Goal: Task Accomplishment & Management: Complete application form

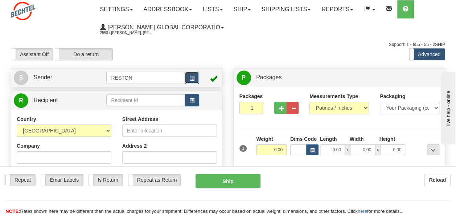
click at [193, 73] on button "button" at bounding box center [192, 78] width 15 height 12
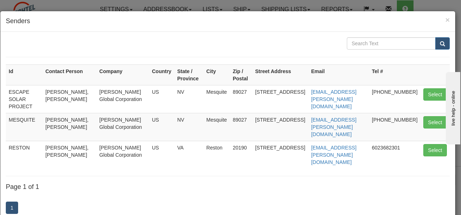
click at [136, 98] on td "Bechtel Global Corporation" at bounding box center [122, 99] width 53 height 28
click at [429, 90] on button "Select" at bounding box center [436, 94] width 24 height 12
type input "ESCAPE SOLAR PROJECT"
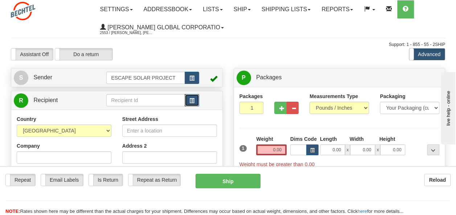
click at [196, 99] on button "button" at bounding box center [192, 100] width 15 height 12
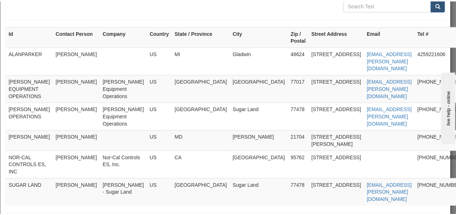
scroll to position [73, 0]
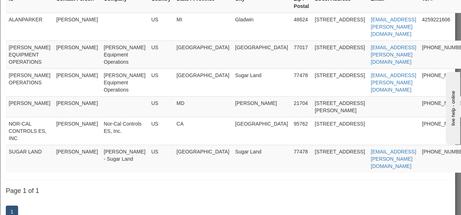
type input "BECHTEL OPERATIONS"
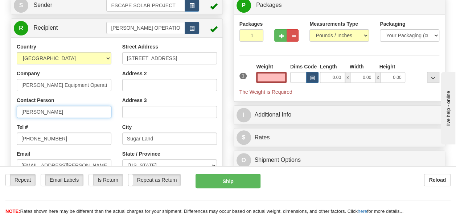
type input "0.00"
drag, startPoint x: 71, startPoint y: 114, endPoint x: 15, endPoint y: 104, distance: 57.0
click at [15, 104] on div "Country AFGHANISTAN ALAND ISLANDS ALBANIA ALGERIA AMERICAN SAMOA ANDORRA ANGOLA…" at bounding box center [64, 137] width 106 height 188
type input "Phillip Diamond"
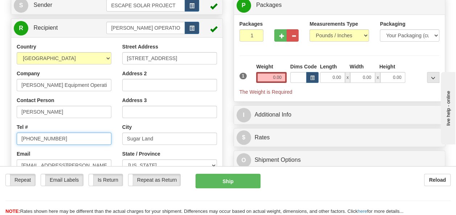
drag, startPoint x: 63, startPoint y: 137, endPoint x: 14, endPoint y: 129, distance: 50.4
click at [14, 131] on div "Country AFGHANISTAN ALAND ISLANDS ALBANIA ALGERIA AMERICAN SAMOA ANDORRA ANGOLA…" at bounding box center [64, 137] width 106 height 188
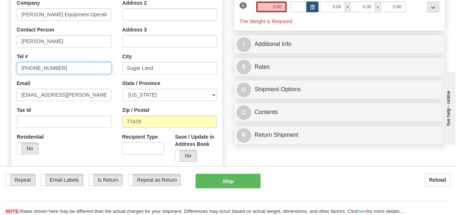
scroll to position [145, 0]
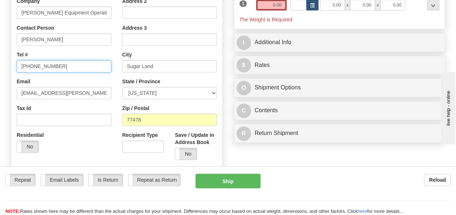
type input "346-626-8262"
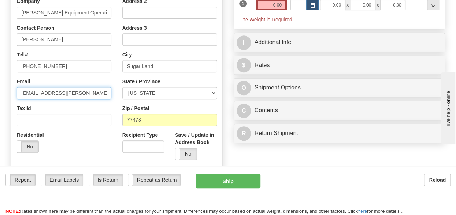
drag, startPoint x: 87, startPoint y: 91, endPoint x: -1, endPoint y: 91, distance: 88.1
type input "pdiamond@bechtel.com"
click at [189, 154] on label "No" at bounding box center [185, 154] width 21 height 12
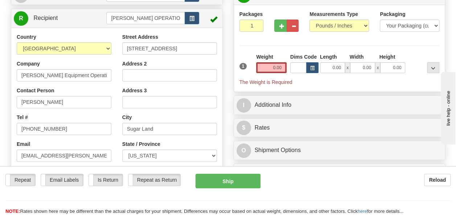
scroll to position [73, 0]
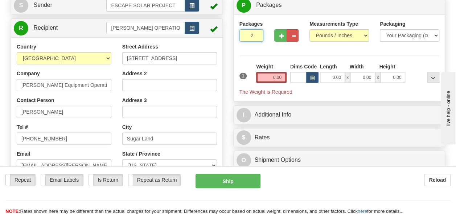
type input "2"
click at [256, 33] on input "2" at bounding box center [251, 35] width 24 height 12
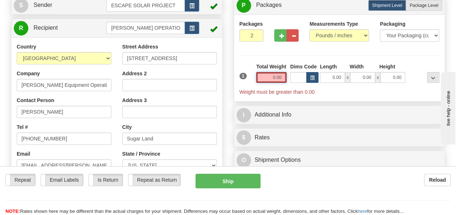
drag, startPoint x: 266, startPoint y: 78, endPoint x: 286, endPoint y: 78, distance: 19.6
click at [286, 78] on input "0.00" at bounding box center [271, 77] width 30 height 11
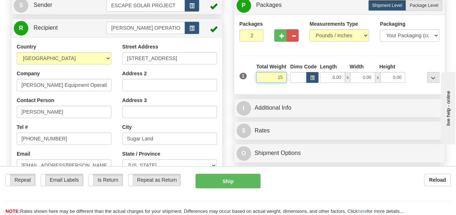
type input "15.00"
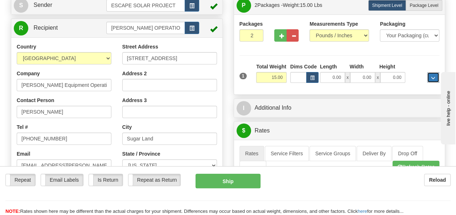
click at [432, 77] on span "..." at bounding box center [433, 78] width 4 height 4
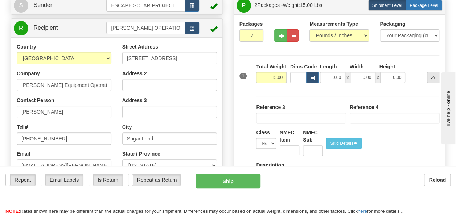
click at [427, 5] on span "Package Level" at bounding box center [423, 5] width 29 height 5
radio input "true"
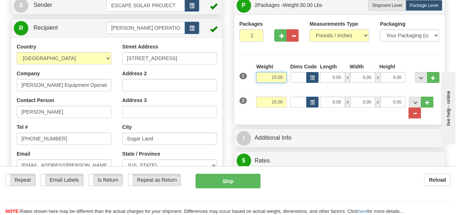
drag, startPoint x: 265, startPoint y: 75, endPoint x: 342, endPoint y: 72, distance: 77.0
click at [342, 72] on div "1 Weight 15.00 Dims Code x x" at bounding box center [340, 76] width 204 height 26
type input "5.00"
drag, startPoint x: 329, startPoint y: 75, endPoint x: 357, endPoint y: 79, distance: 28.2
click at [357, 79] on div "0.00 x 0.00 x 0.00" at bounding box center [363, 77] width 86 height 11
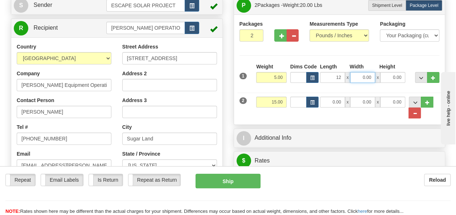
type input "12.00"
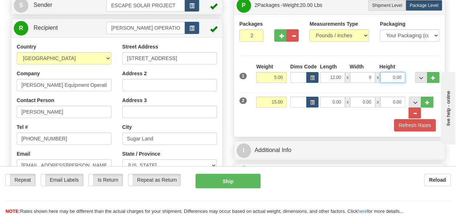
type input "9.00"
type input "7.00"
drag, startPoint x: 269, startPoint y: 100, endPoint x: 293, endPoint y: 100, distance: 23.9
click at [293, 100] on div "2 Weight 15.00 Dims Code Length Width Height" at bounding box center [340, 104] width 204 height 30
type input "10.00"
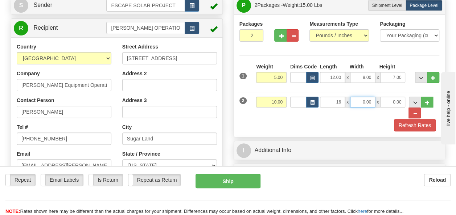
type input "16.00"
type input "4.00"
click at [424, 121] on button "Refresh Rates" at bounding box center [415, 125] width 42 height 12
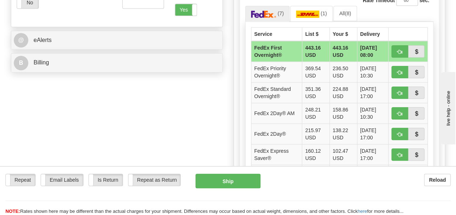
scroll to position [290, 0]
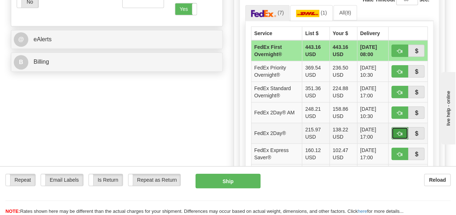
click at [403, 131] on button "button" at bounding box center [399, 133] width 17 height 12
type input "03"
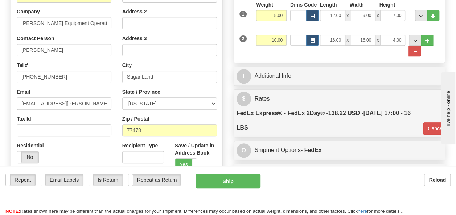
scroll to position [145, 0]
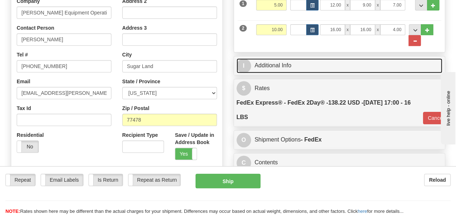
click at [268, 62] on link "I Additional Info" at bounding box center [339, 65] width 206 height 15
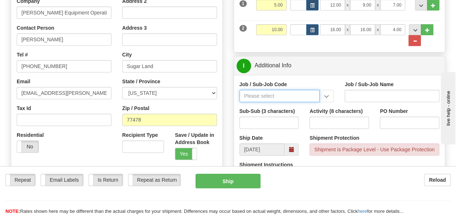
click at [282, 96] on input "Job / Sub-Job Code" at bounding box center [279, 96] width 81 height 12
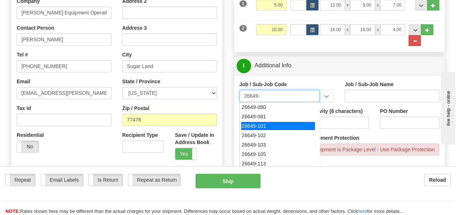
click at [265, 123] on div "26649-101" at bounding box center [278, 126] width 74 height 8
type input "26649-101"
type input "ESCAPE SOLAR PROJECT - RFS1 - 30% DESIGN AND LONG"
type input "26649-101"
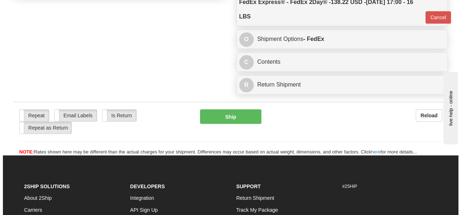
scroll to position [399, 0]
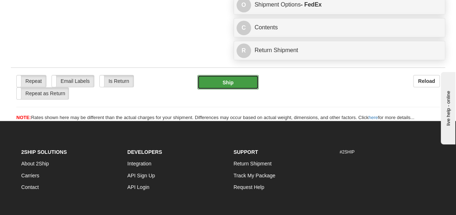
click at [232, 83] on button "Ship" at bounding box center [228, 82] width 62 height 15
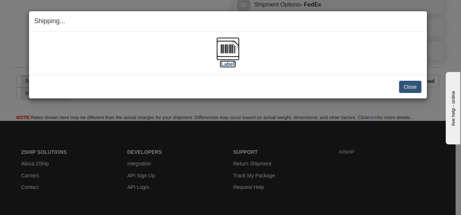
click at [231, 46] on img at bounding box center [228, 48] width 23 height 23
click at [407, 83] on button "Close" at bounding box center [410, 87] width 22 height 12
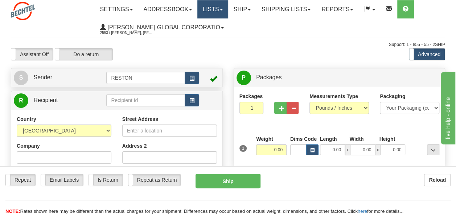
click at [221, 14] on link "Lists" at bounding box center [212, 9] width 30 height 18
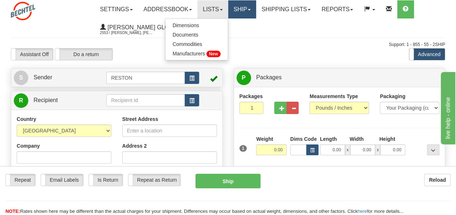
click at [256, 8] on link "Ship" at bounding box center [242, 9] width 28 height 18
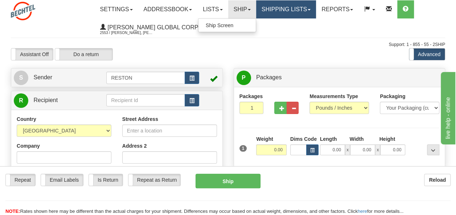
click at [302, 6] on link "Shipping lists" at bounding box center [286, 9] width 60 height 18
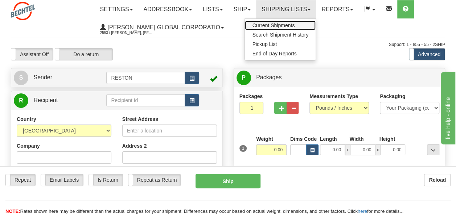
click at [293, 26] on span "Current Shipments" at bounding box center [273, 25] width 42 height 6
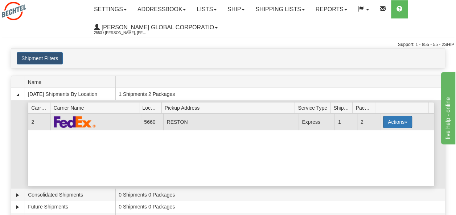
click at [387, 116] on button "Actions" at bounding box center [397, 122] width 29 height 12
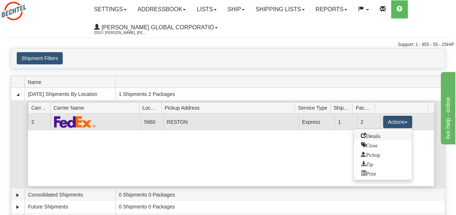
click at [384, 137] on link "Details" at bounding box center [383, 135] width 58 height 9
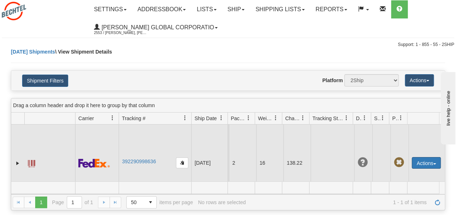
click at [432, 164] on button "Actions" at bounding box center [426, 163] width 29 height 12
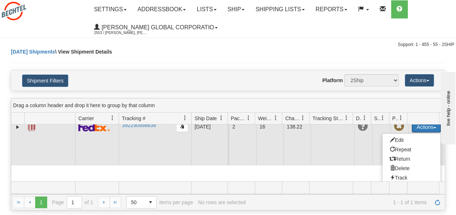
click at [339, 158] on td at bounding box center [332, 126] width 44 height 77
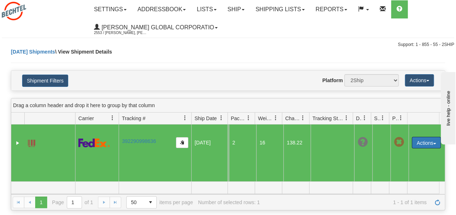
scroll to position [34, 0]
click at [288, 144] on td "138.22" at bounding box center [296, 142] width 27 height 77
click at [301, 119] on span at bounding box center [303, 118] width 6 height 6
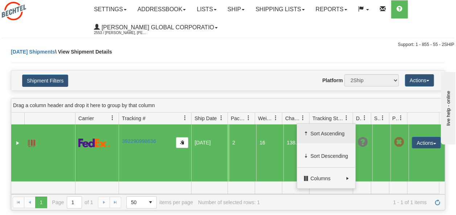
click at [310, 132] on span "Sort Ascending" at bounding box center [329, 133] width 38 height 7
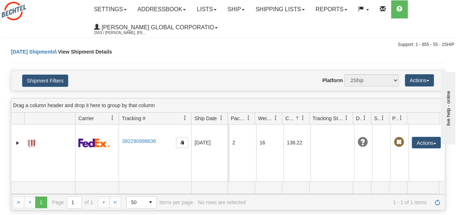
click at [305, 118] on span at bounding box center [303, 118] width 6 height 6
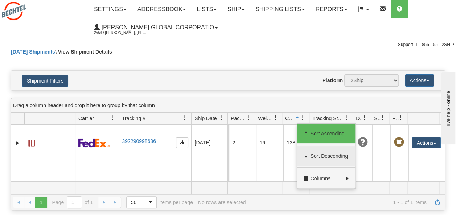
click at [313, 160] on span "Sort Descending" at bounding box center [326, 157] width 58 height 20
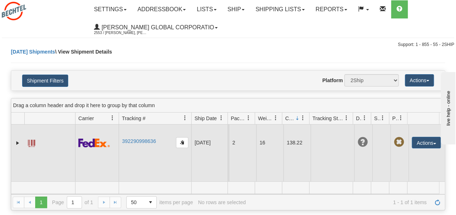
click at [315, 150] on td at bounding box center [332, 142] width 44 height 77
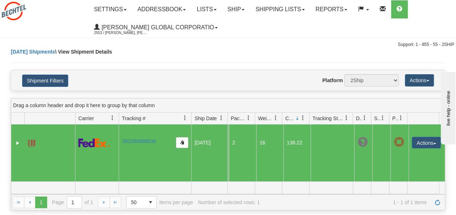
click at [211, 140] on td "[DATE]" at bounding box center [209, 142] width 36 height 77
click at [151, 201] on span "select" at bounding box center [151, 203] width 12 height 12
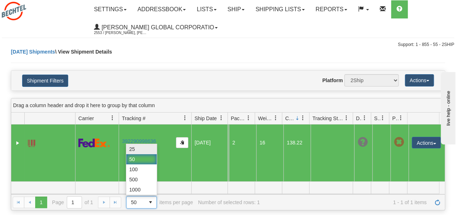
click at [149, 146] on li "25" at bounding box center [141, 149] width 30 height 10
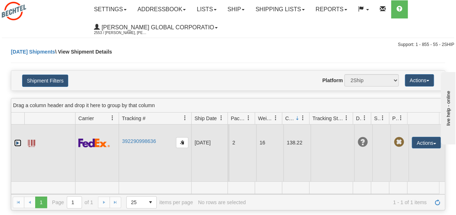
click at [17, 140] on link "Expand" at bounding box center [17, 143] width 7 height 7
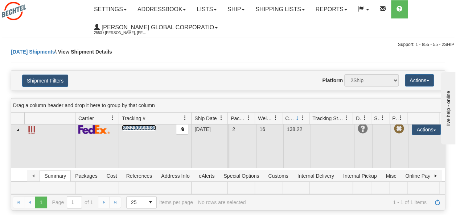
click at [149, 131] on link "392290998636" at bounding box center [139, 128] width 34 height 6
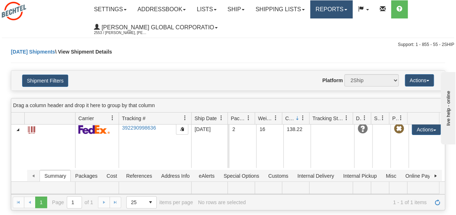
click at [347, 11] on link "Reports" at bounding box center [331, 9] width 42 height 18
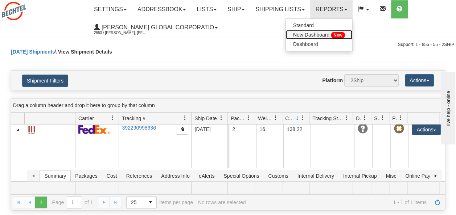
click at [328, 35] on span "New Dashboard" at bounding box center [311, 35] width 36 height 6
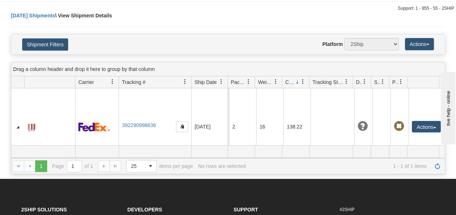
scroll to position [36, 0]
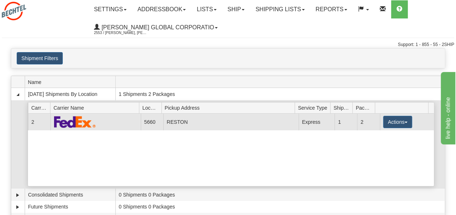
click at [361, 119] on td "2" at bounding box center [368, 122] width 22 height 16
click at [393, 123] on button "Actions" at bounding box center [397, 122] width 29 height 12
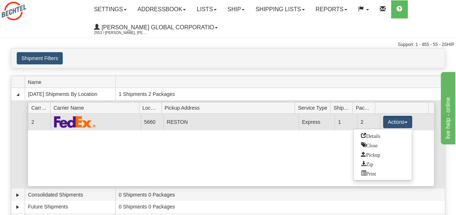
click at [207, 121] on td "RESTON" at bounding box center [230, 122] width 135 height 16
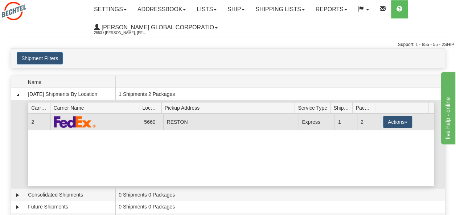
click at [68, 118] on img at bounding box center [75, 122] width 42 height 12
click at [396, 122] on button "Actions" at bounding box center [397, 122] width 29 height 12
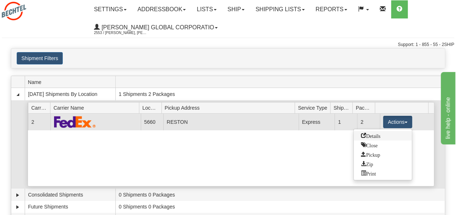
click at [370, 133] on span "Details" at bounding box center [371, 135] width 20 height 5
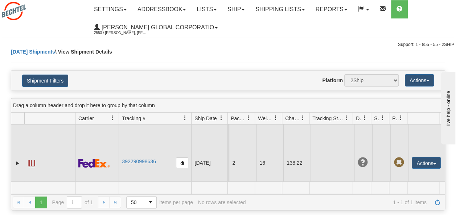
click at [243, 153] on td "2" at bounding box center [242, 163] width 27 height 77
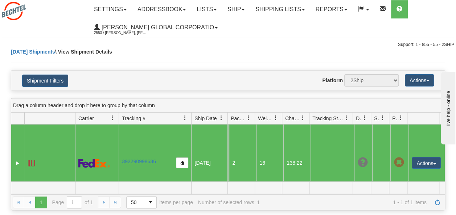
click at [246, 115] on span at bounding box center [249, 118] width 6 height 6
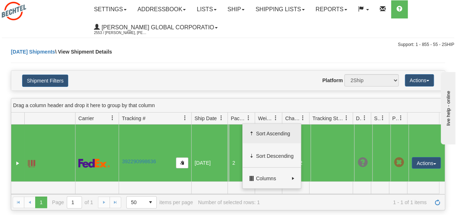
click at [269, 129] on span "Sort Ascending" at bounding box center [272, 134] width 58 height 20
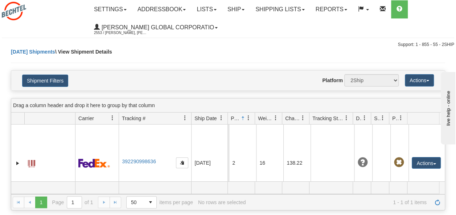
click at [244, 116] on link at bounding box center [248, 118] width 12 height 12
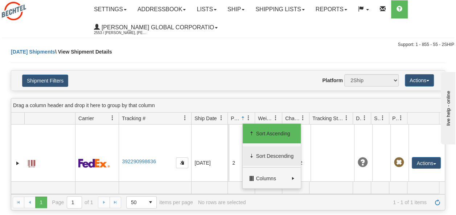
click at [263, 155] on span "Sort Descending" at bounding box center [275, 156] width 38 height 7
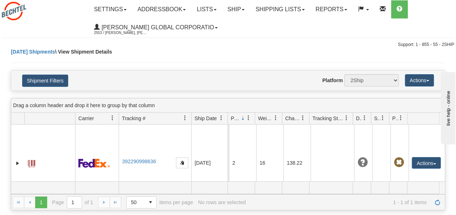
click at [251, 114] on link at bounding box center [248, 118] width 12 height 12
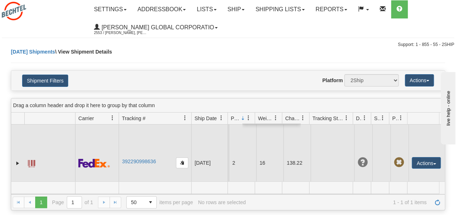
click at [222, 140] on td "[DATE]" at bounding box center [209, 163] width 36 height 77
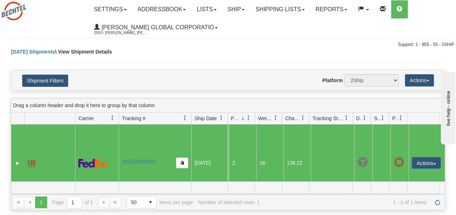
click at [258, 53] on div "[DATE] Shipments \ View Shipment Details" at bounding box center [228, 59] width 434 height 22
